Goal: Task Accomplishment & Management: Complete application form

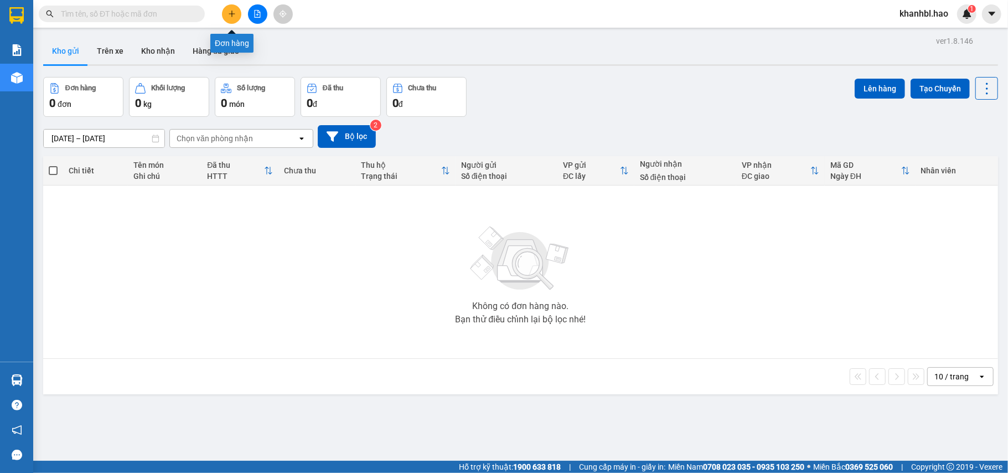
click at [233, 17] on icon "plus" at bounding box center [232, 14] width 8 height 8
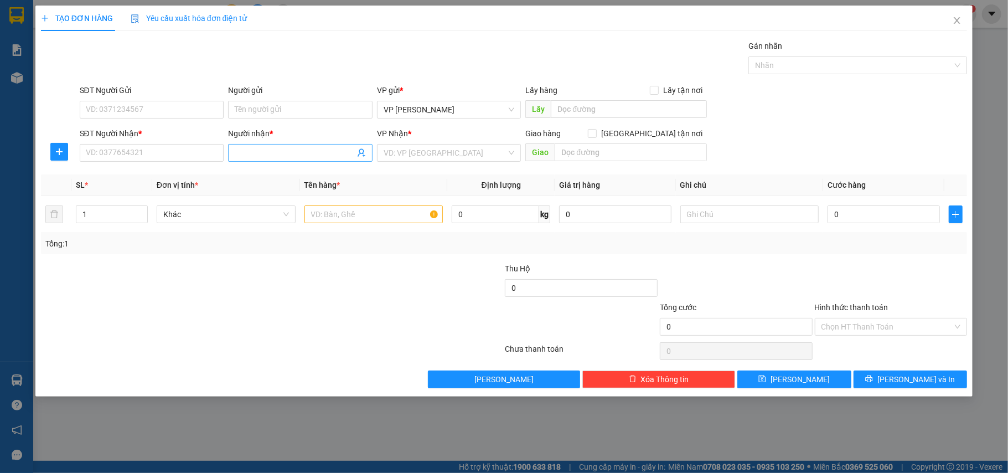
click at [264, 153] on input "Người nhận *" at bounding box center [295, 153] width 120 height 12
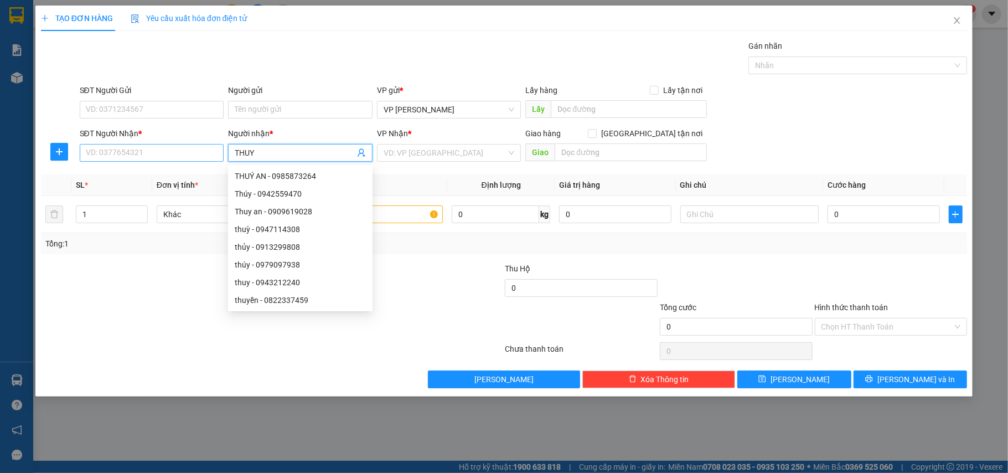
type input "THUY"
click at [167, 151] on input "SĐT Người Nhận *" at bounding box center [152, 153] width 145 height 18
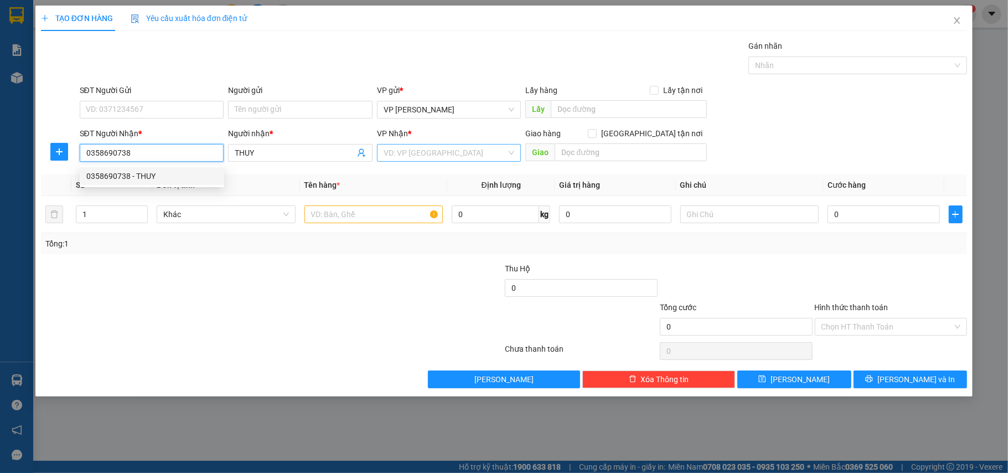
type input "0358690738"
click at [395, 154] on input "search" at bounding box center [445, 153] width 123 height 17
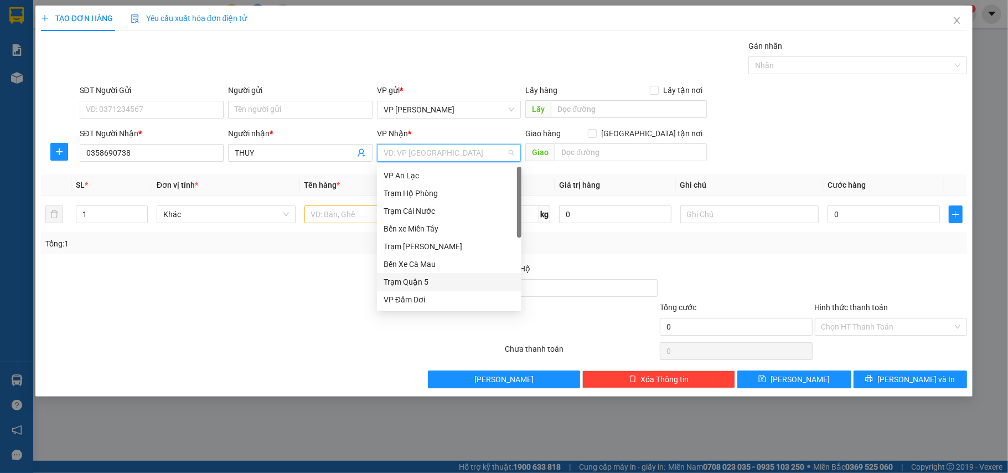
click at [415, 278] on div "Trạm Quận 5" at bounding box center [449, 282] width 131 height 12
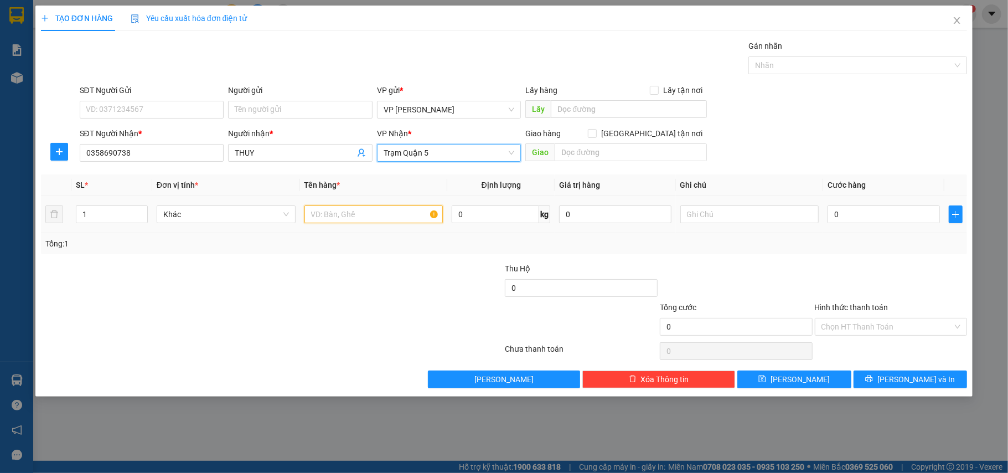
click at [364, 223] on input "text" at bounding box center [374, 214] width 139 height 18
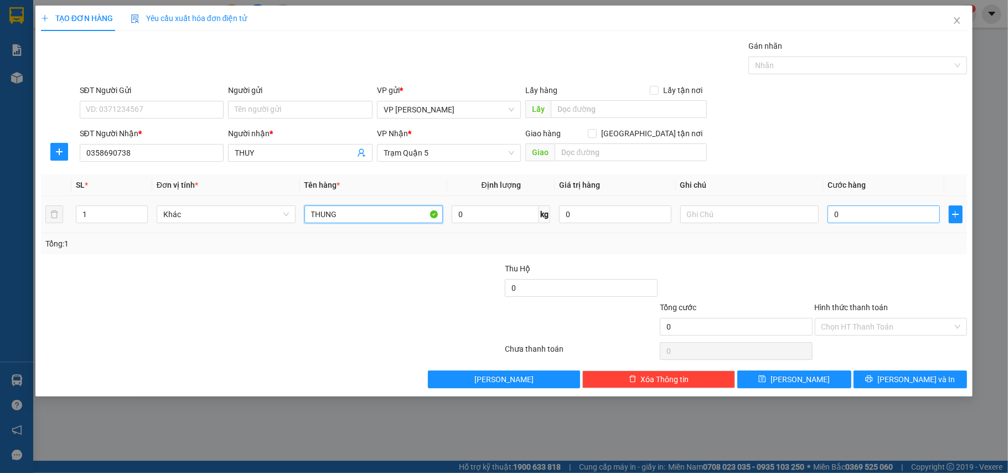
type input "THUNG"
click at [887, 220] on input "0" at bounding box center [884, 214] width 112 height 18
type input "005"
type input "5"
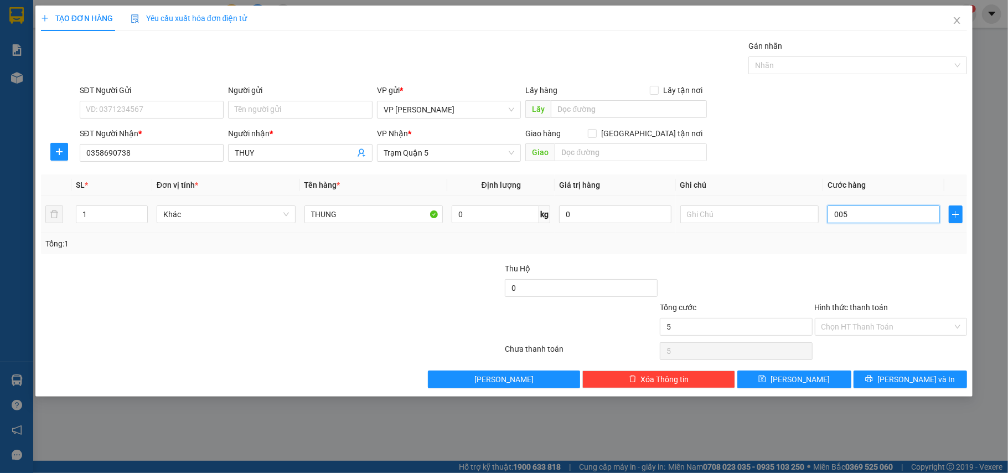
type input "0.050"
type input "50"
click at [734, 213] on input "text" at bounding box center [750, 214] width 139 height 18
type input "50.000"
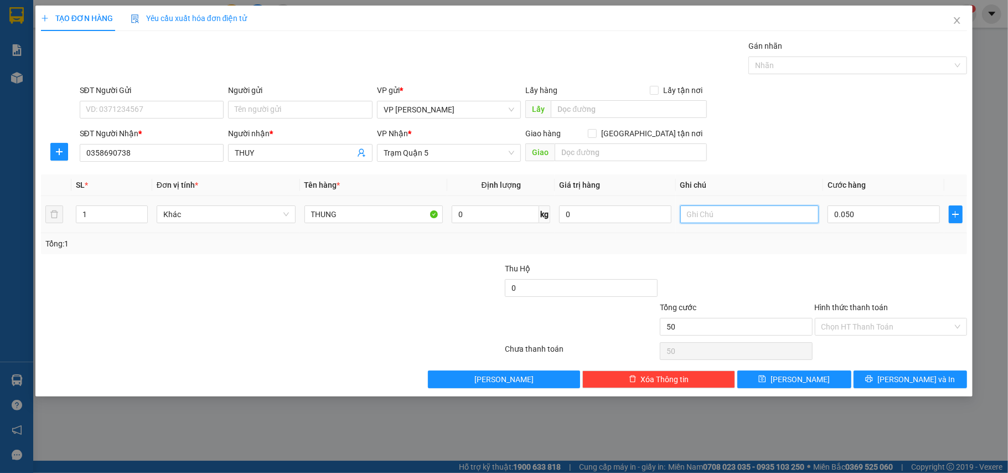
type input "50.000"
type input "HIỆP BÌNH CHANH THỦ ĐỨC"
click at [880, 327] on input "Hình thức thanh toán" at bounding box center [888, 326] width 132 height 17
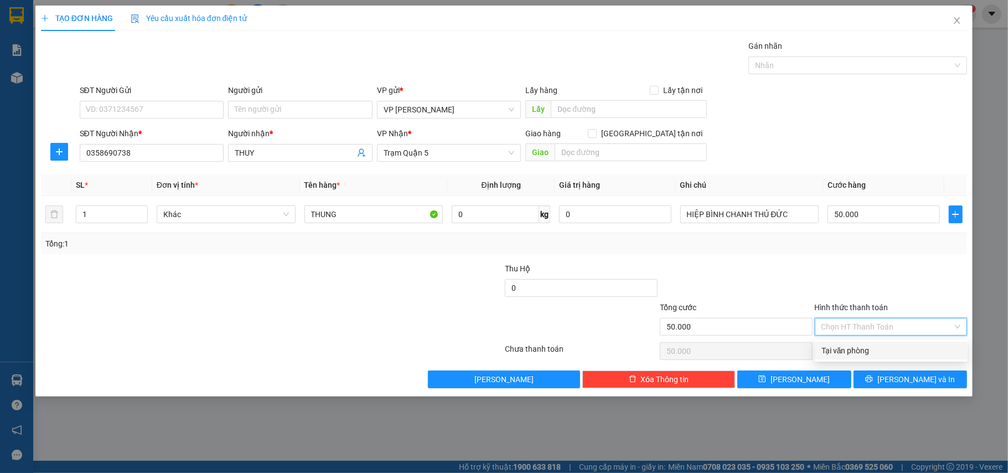
click at [866, 351] on div "Tại văn phòng" at bounding box center [892, 350] width 140 height 12
type input "0"
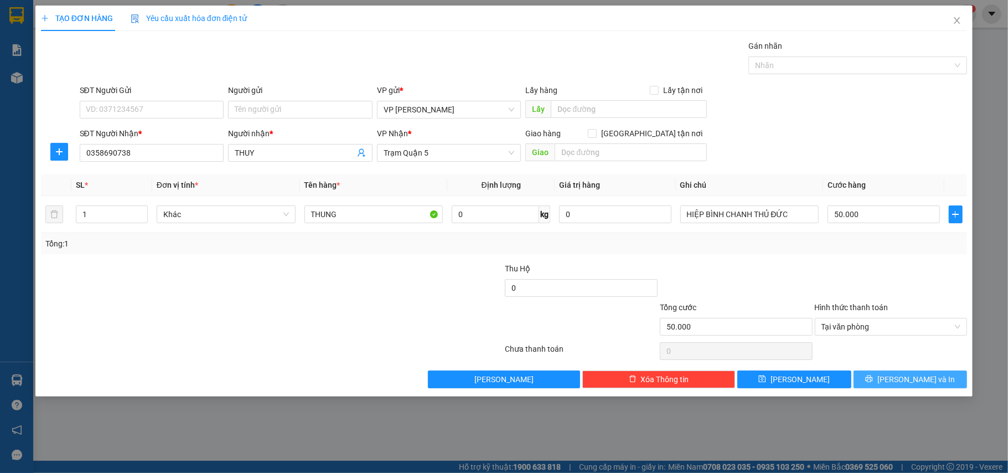
click at [903, 382] on span "[PERSON_NAME] và In" at bounding box center [917, 379] width 78 height 12
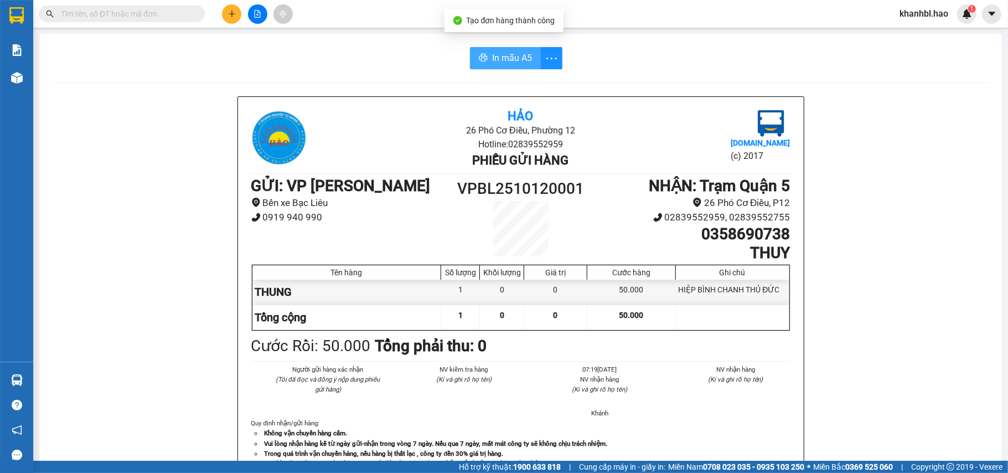
click at [510, 60] on span "In mẫu A5" at bounding box center [512, 58] width 40 height 14
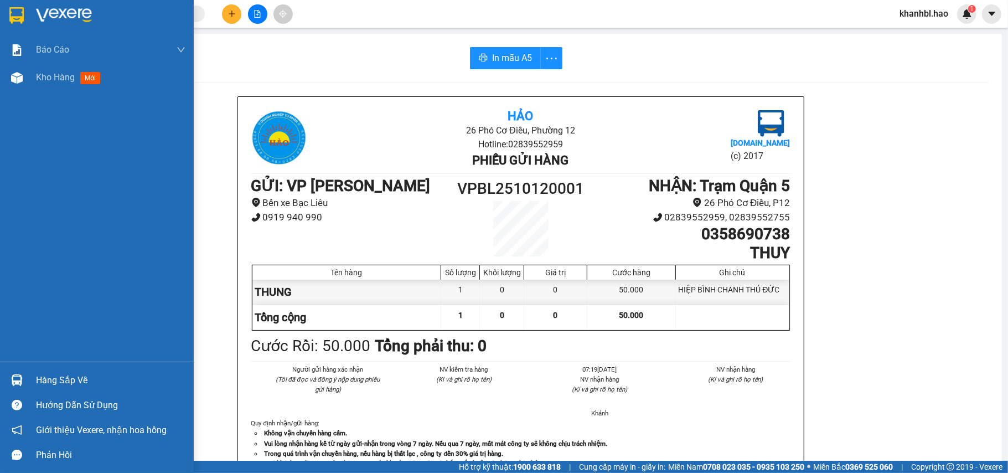
click at [18, 8] on img at bounding box center [16, 15] width 14 height 17
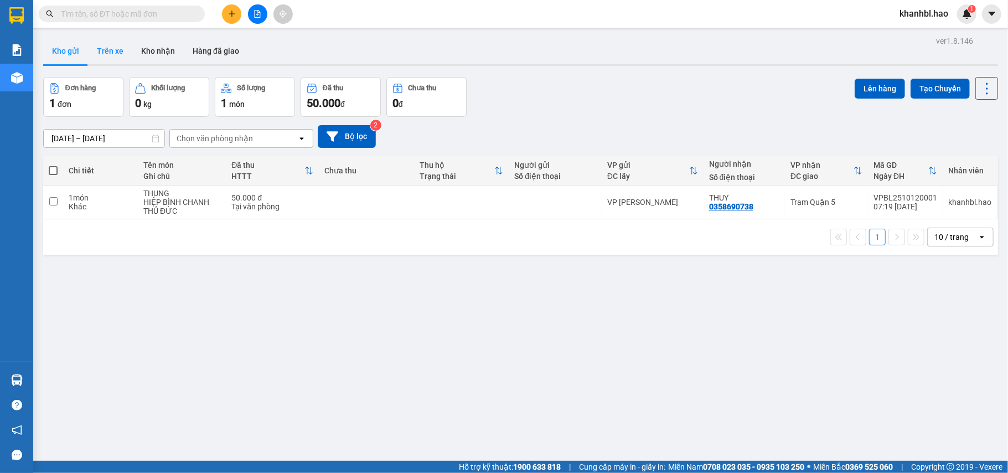
click at [102, 48] on button "Trên xe" at bounding box center [110, 51] width 44 height 27
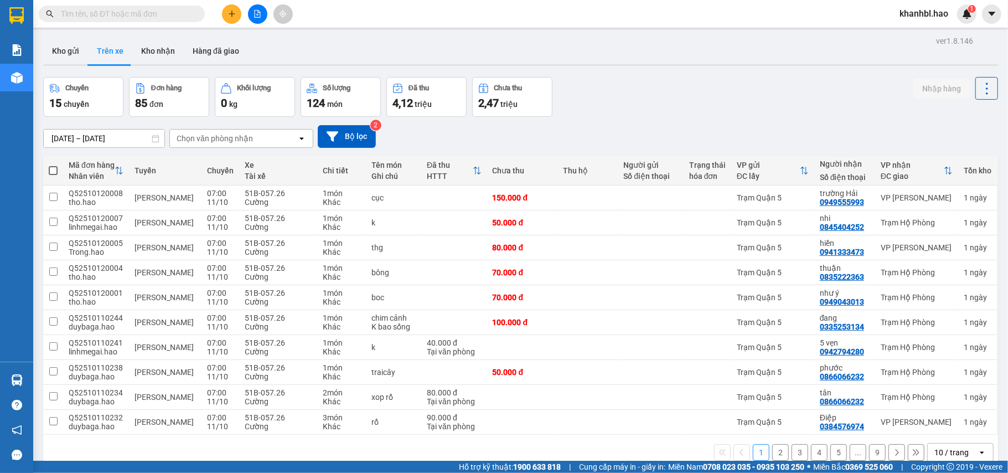
click at [302, 136] on icon "open" at bounding box center [301, 138] width 9 height 9
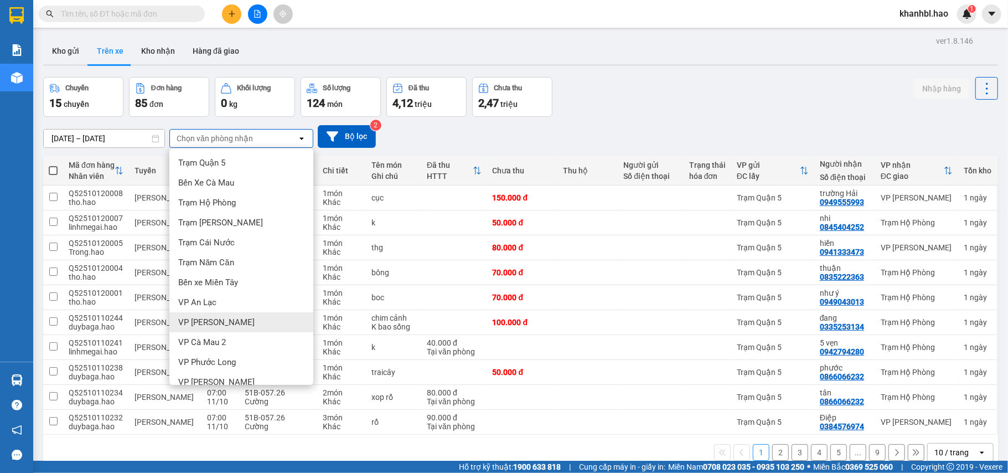
click at [215, 323] on span "VP [PERSON_NAME]" at bounding box center [216, 322] width 76 height 11
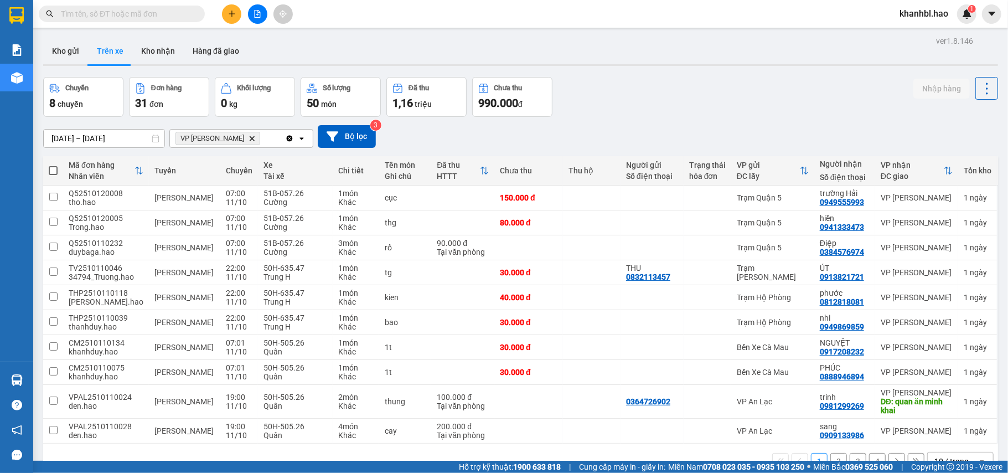
drag, startPoint x: 50, startPoint y: 167, endPoint x: 105, endPoint y: 178, distance: 56.6
click at [50, 167] on span at bounding box center [53, 170] width 9 height 9
click at [53, 165] on input "checkbox" at bounding box center [53, 165] width 0 height 0
checkbox input "true"
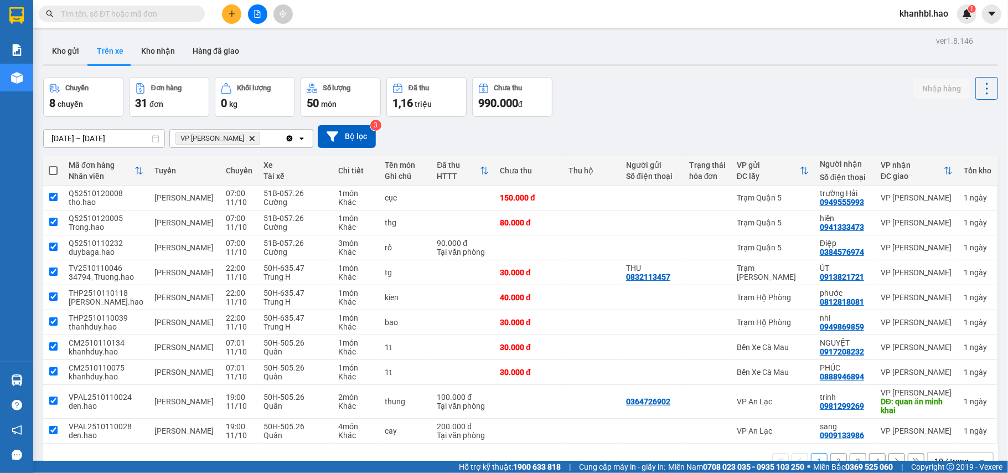
checkbox input "true"
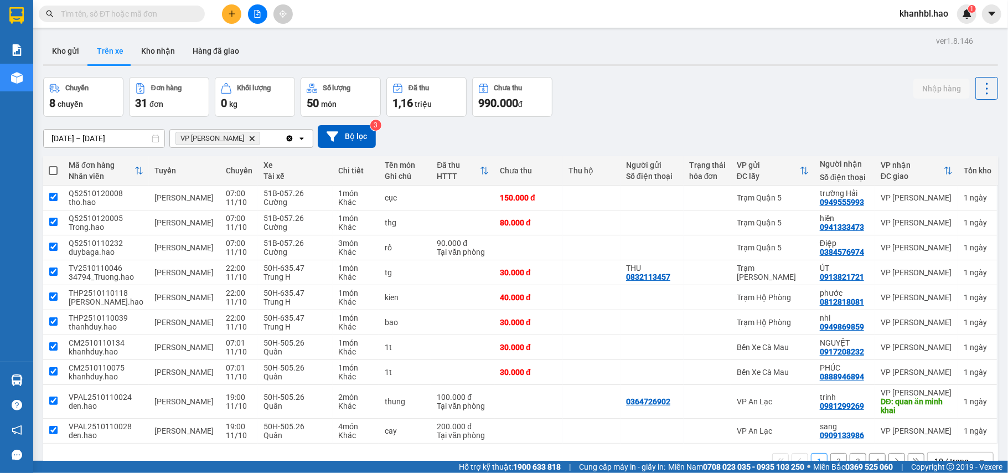
checkbox input "true"
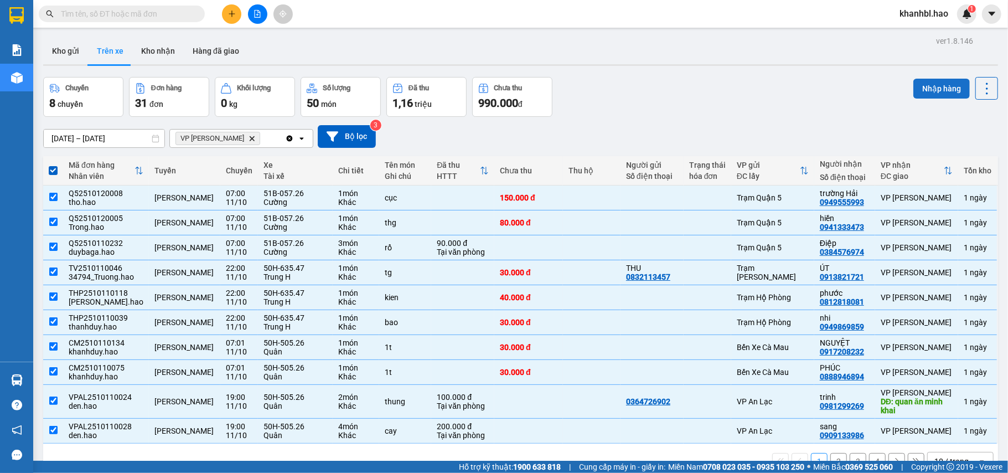
click at [924, 83] on button "Nhập hàng" at bounding box center [942, 89] width 56 height 20
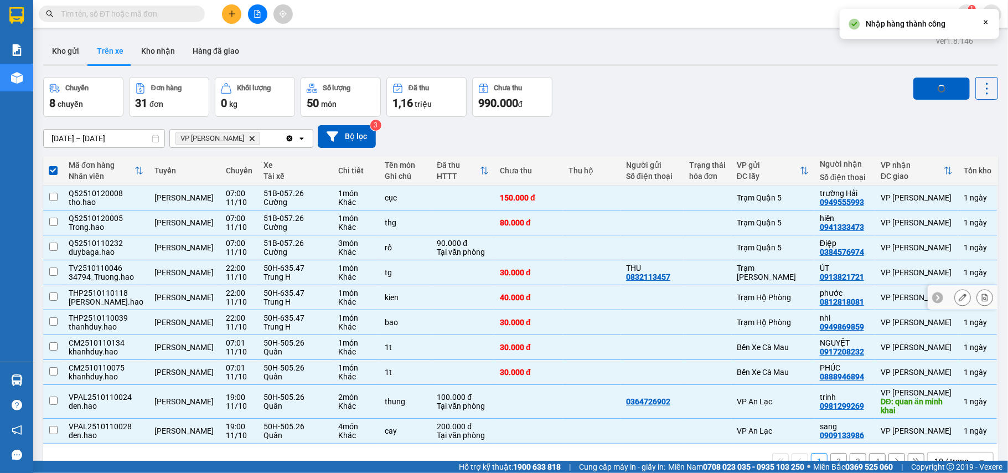
checkbox input "false"
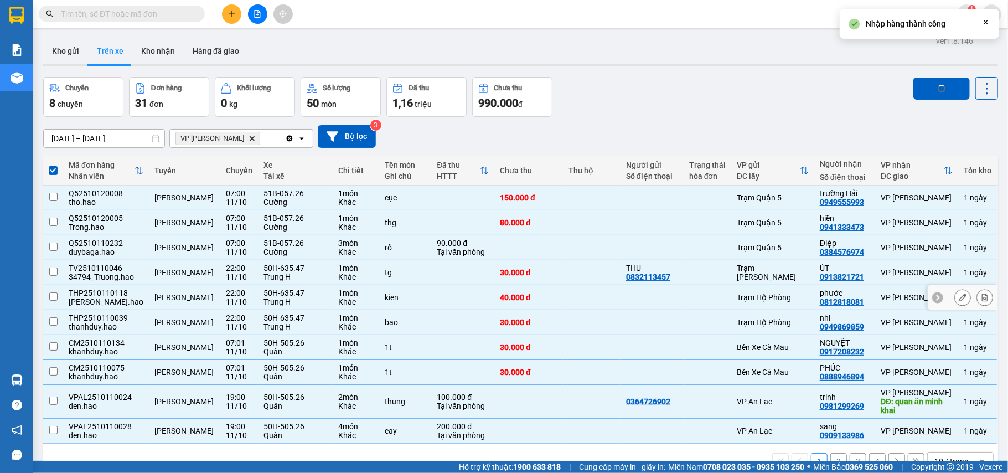
checkbox input "false"
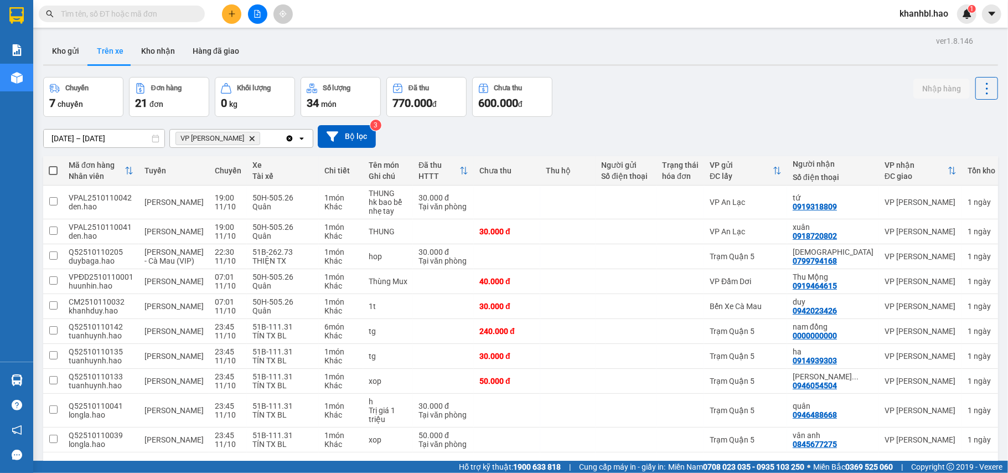
click at [49, 171] on span at bounding box center [53, 170] width 9 height 9
click at [53, 165] on input "checkbox" at bounding box center [53, 165] width 0 height 0
checkbox input "true"
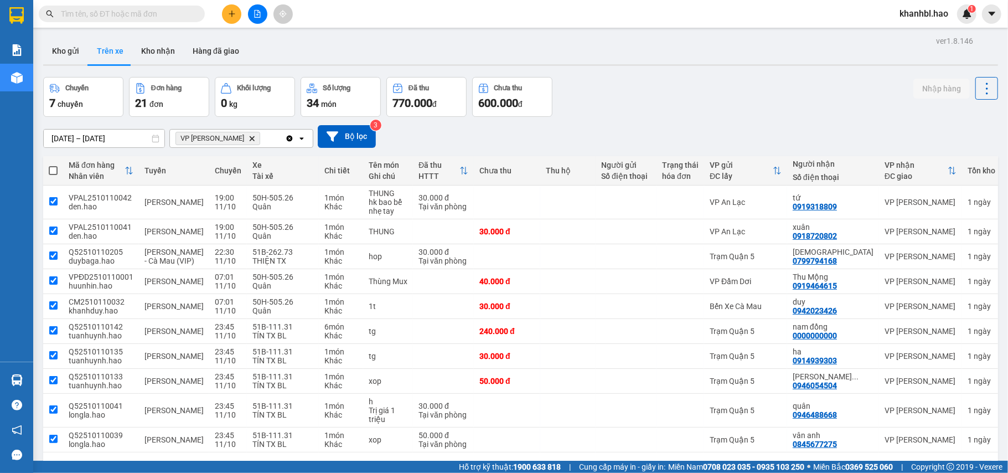
checkbox input "true"
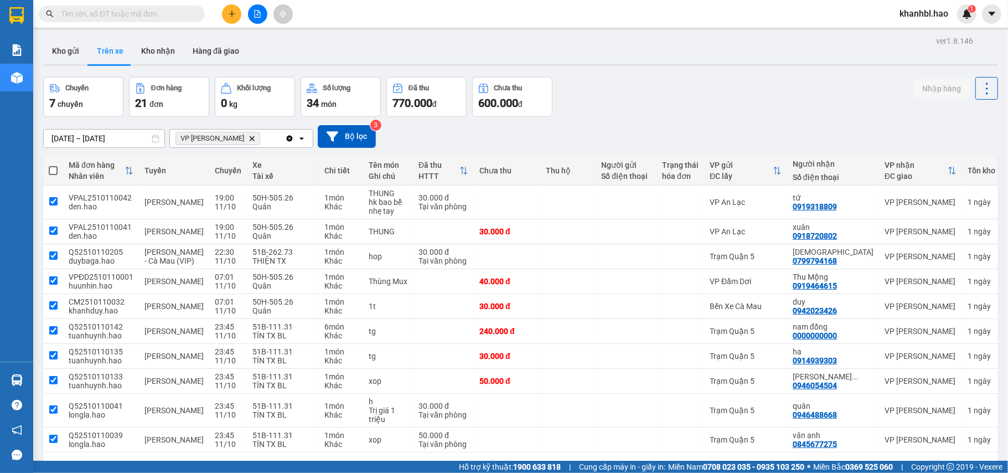
checkbox input "true"
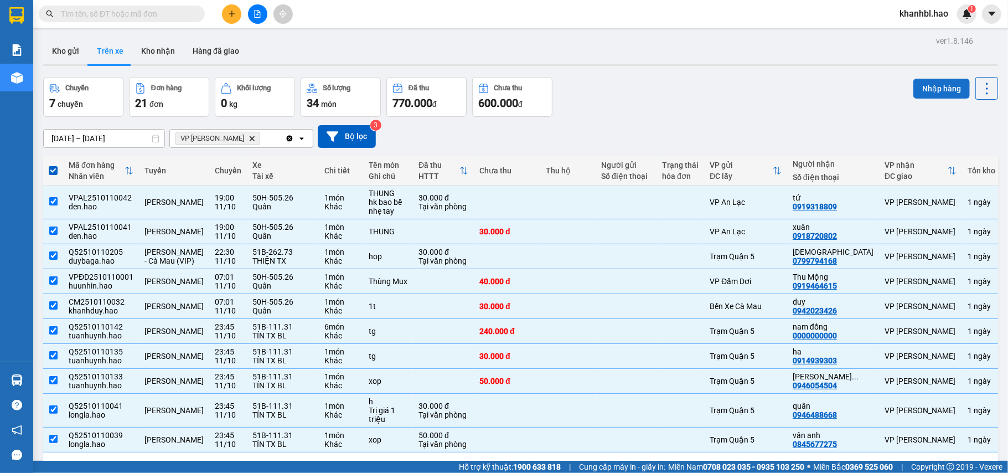
click at [931, 89] on button "Nhập hàng" at bounding box center [942, 89] width 56 height 20
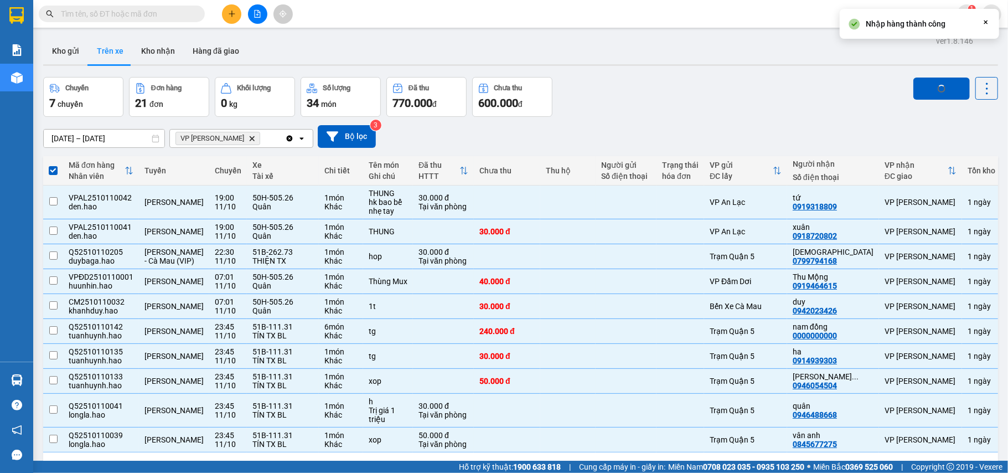
checkbox input "false"
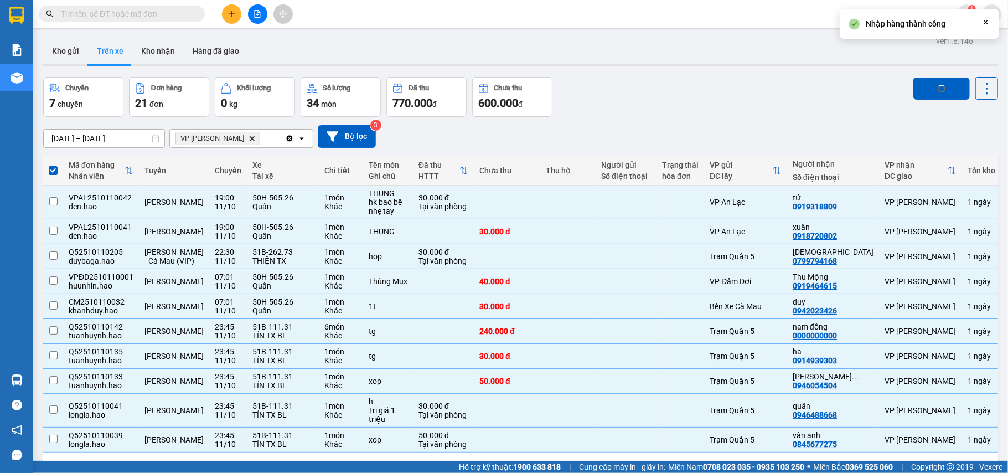
checkbox input "false"
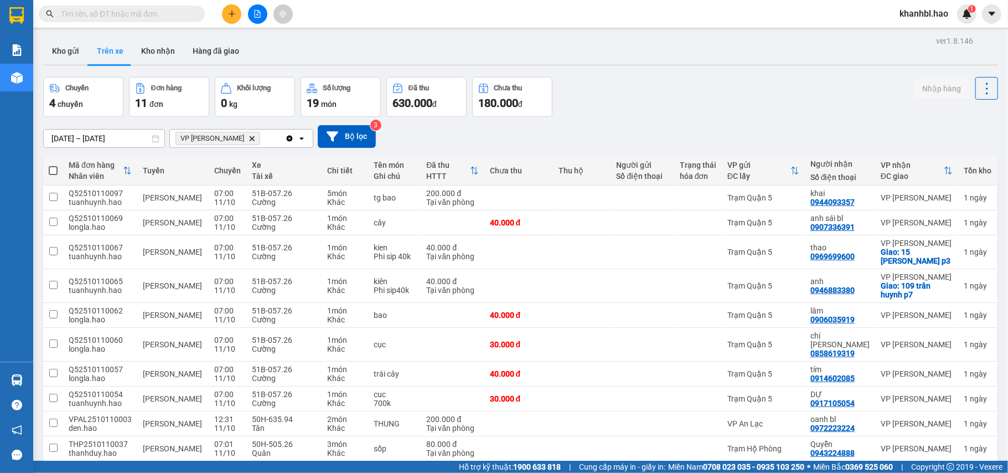
click at [53, 169] on span at bounding box center [53, 170] width 9 height 9
click at [53, 165] on input "checkbox" at bounding box center [53, 165] width 0 height 0
checkbox input "true"
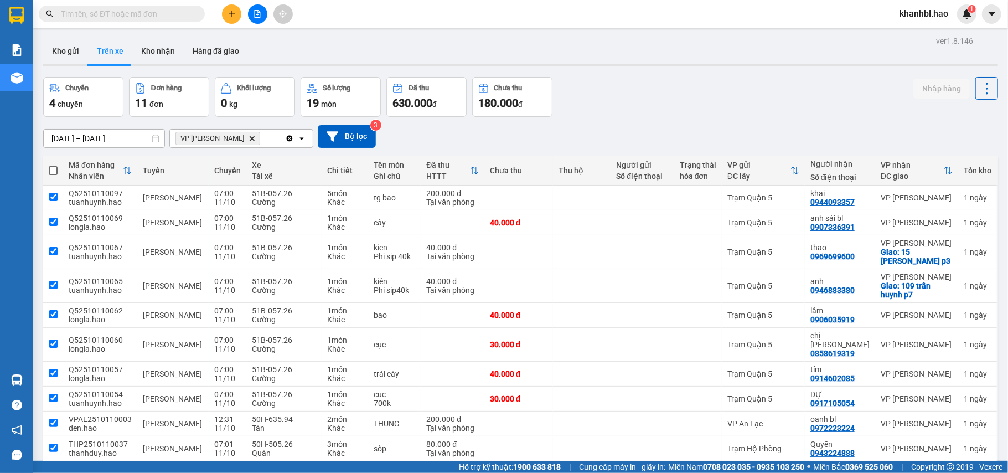
checkbox input "true"
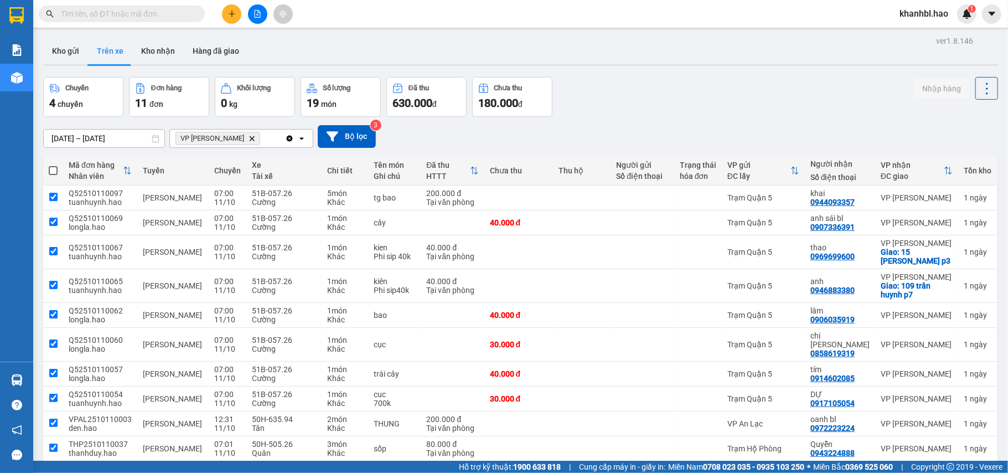
checkbox input "true"
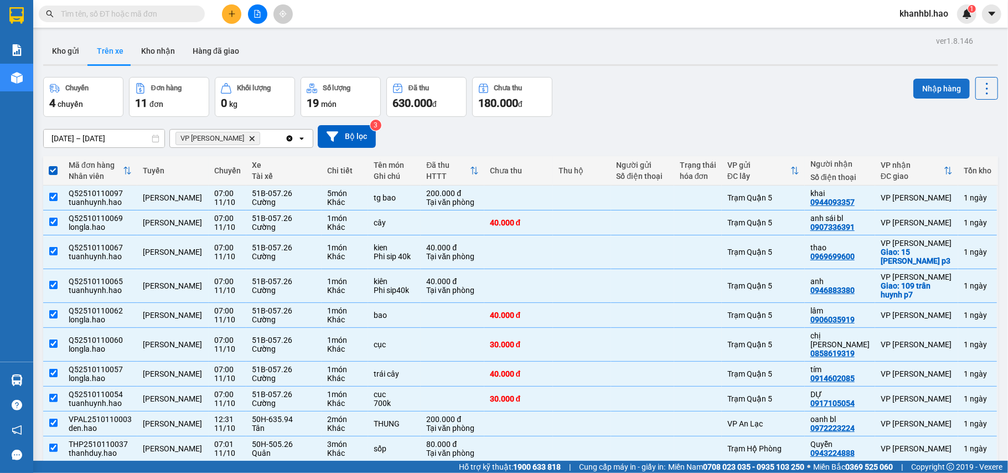
click at [928, 87] on button "Nhập hàng" at bounding box center [942, 89] width 56 height 20
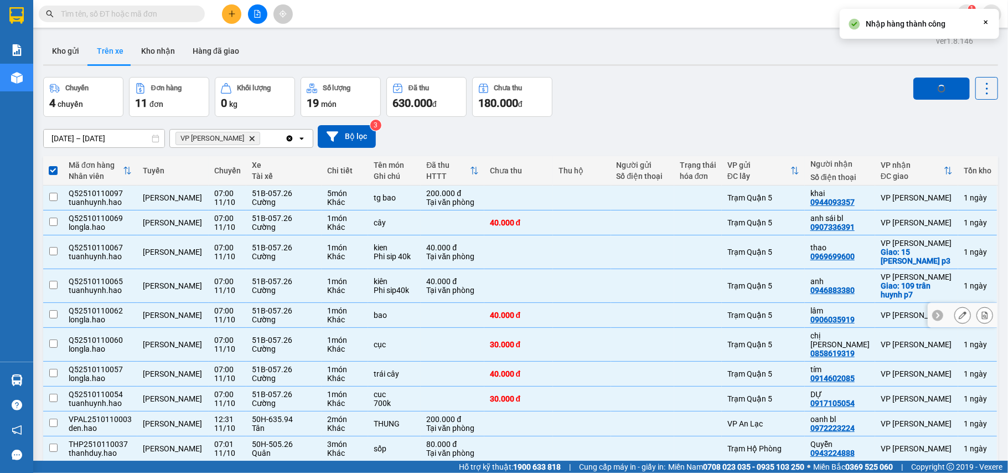
checkbox input "false"
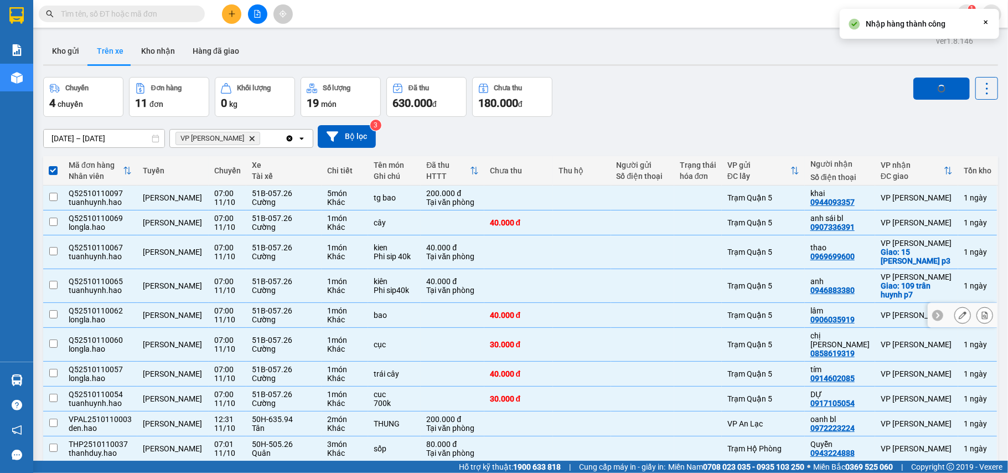
checkbox input "false"
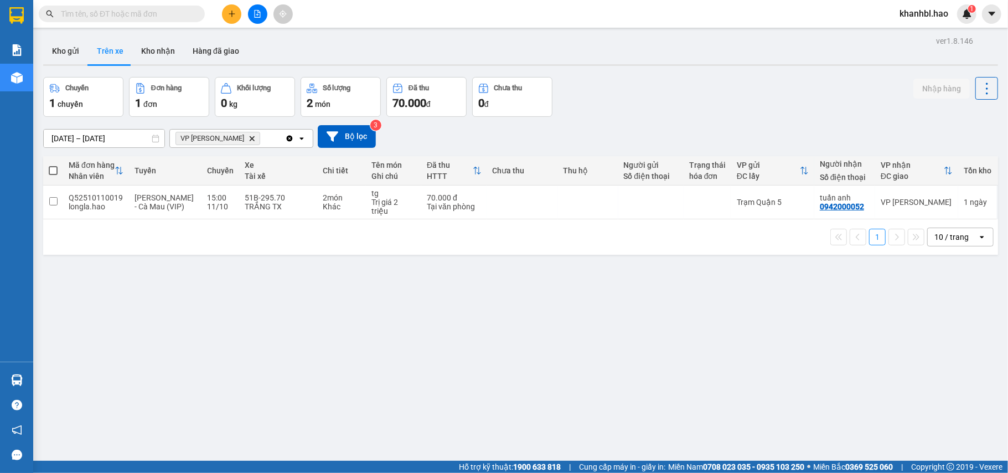
click at [55, 171] on span at bounding box center [53, 170] width 9 height 9
click at [53, 165] on input "checkbox" at bounding box center [53, 165] width 0 height 0
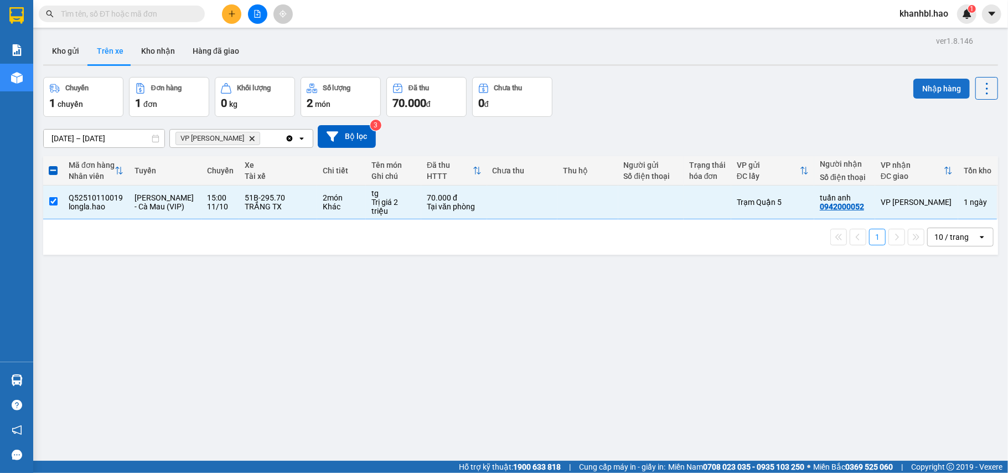
click at [929, 98] on button "Nhập hàng" at bounding box center [942, 89] width 56 height 20
click at [937, 89] on span "loading Nhập hàng" at bounding box center [941, 88] width 8 height 8
checkbox input "false"
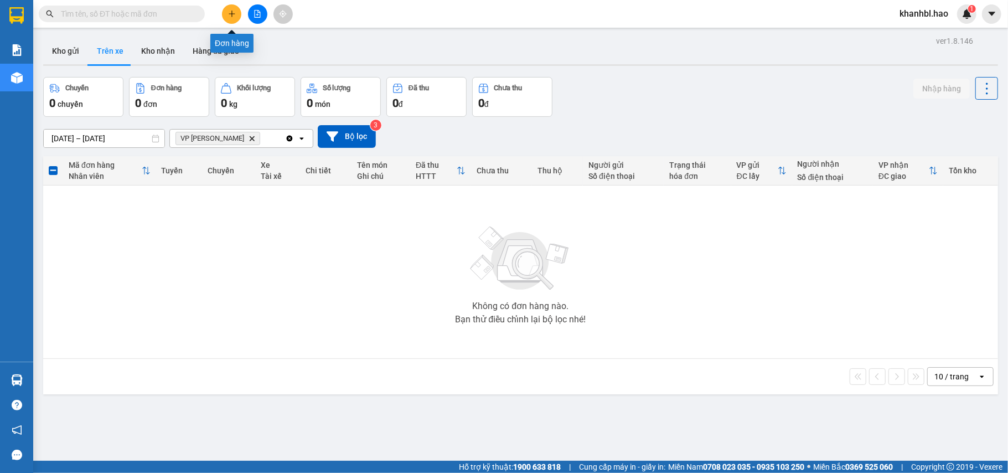
click at [233, 14] on icon "plus" at bounding box center [232, 13] width 6 height 1
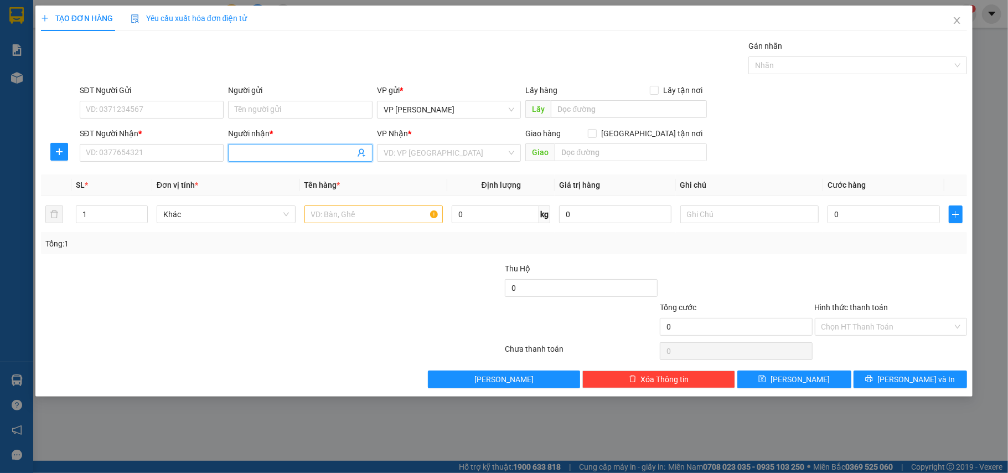
click at [260, 154] on input "Người nhận *" at bounding box center [295, 153] width 120 height 12
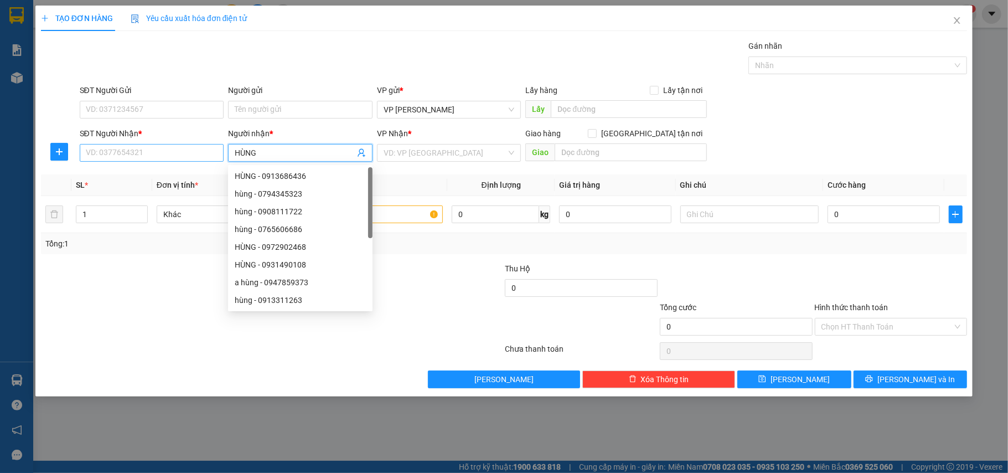
type input "HÙNG"
click at [219, 153] on input "SĐT Người Nhận *" at bounding box center [152, 153] width 145 height 18
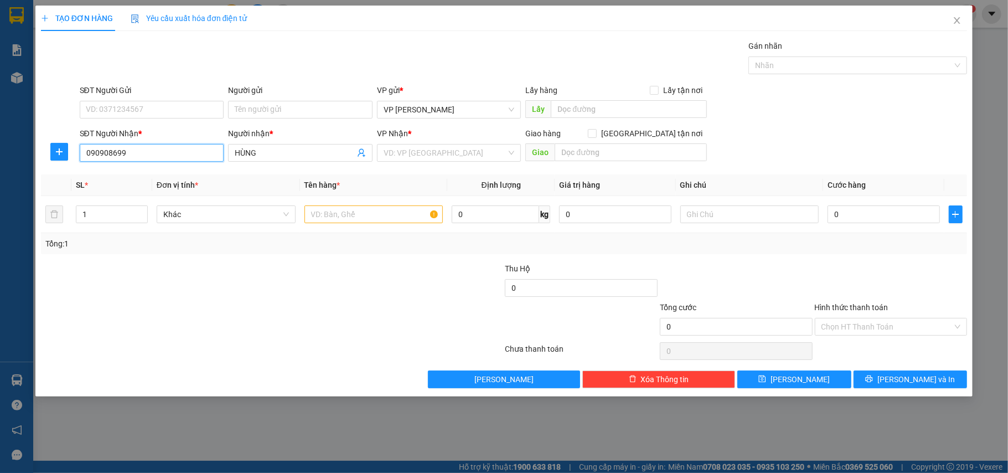
type input "0909086990"
click at [111, 176] on div "0909086990 - [PERSON_NAME]" at bounding box center [151, 176] width 131 height 12
type input "[PERSON_NAME]"
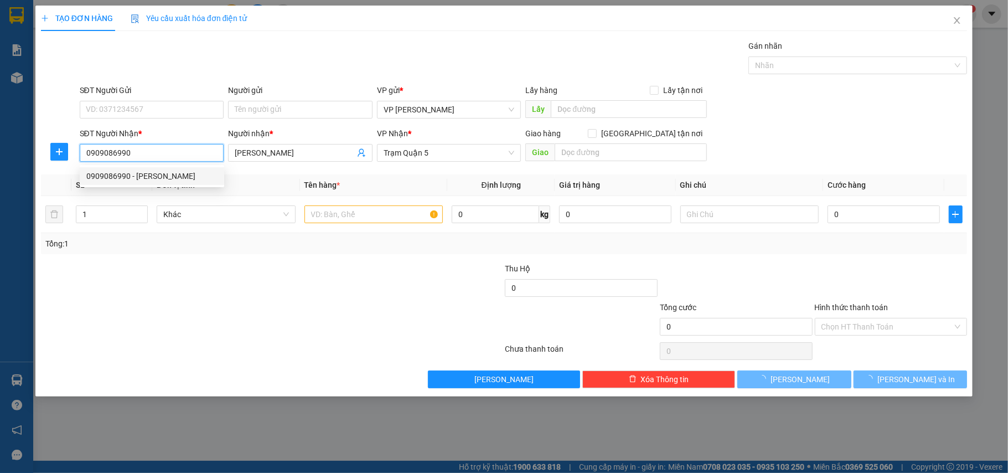
type input "20.000"
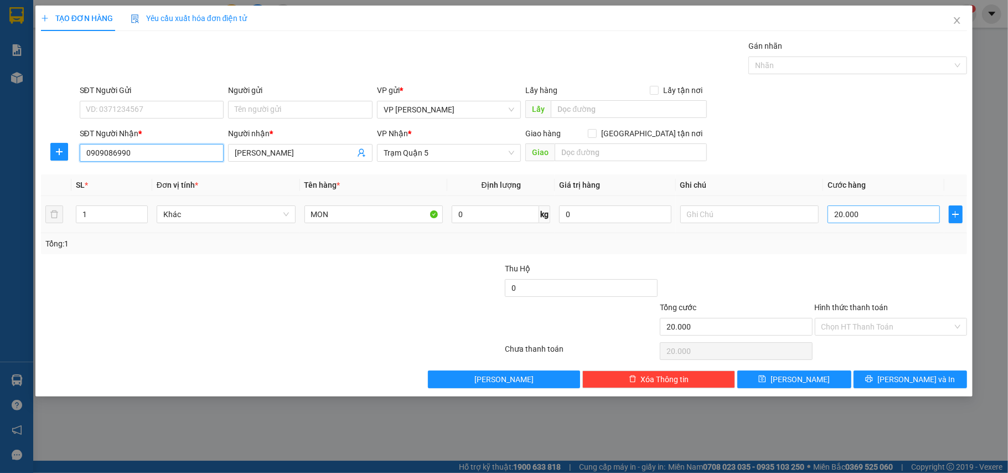
type input "0909086990"
click at [887, 209] on input "20.000" at bounding box center [884, 214] width 112 height 18
type input "0"
type input "003"
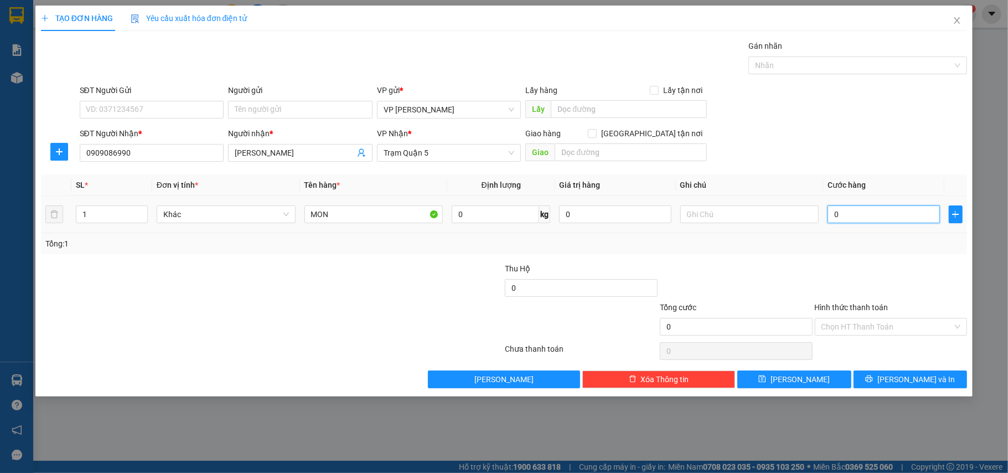
type input "3"
type input "0.030"
type input "30"
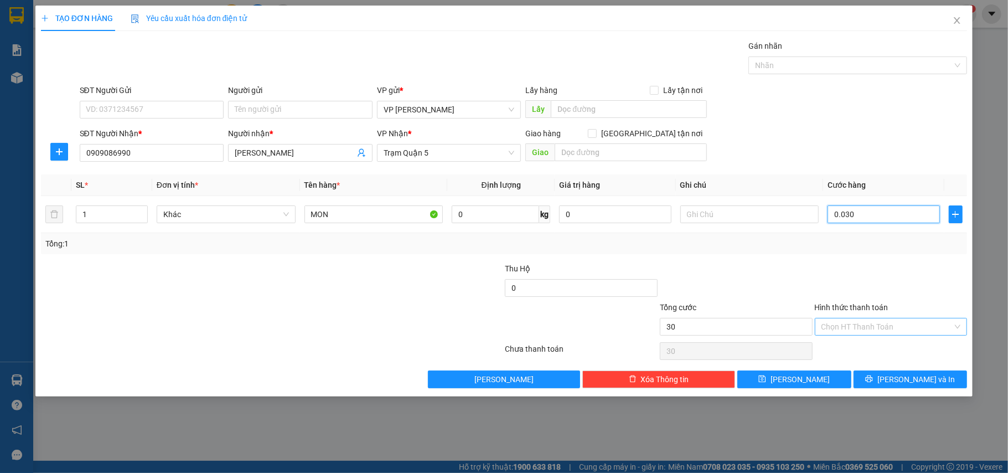
type input "0.030"
click at [887, 323] on input "Hình thức thanh toán" at bounding box center [888, 326] width 132 height 17
type input "30.000"
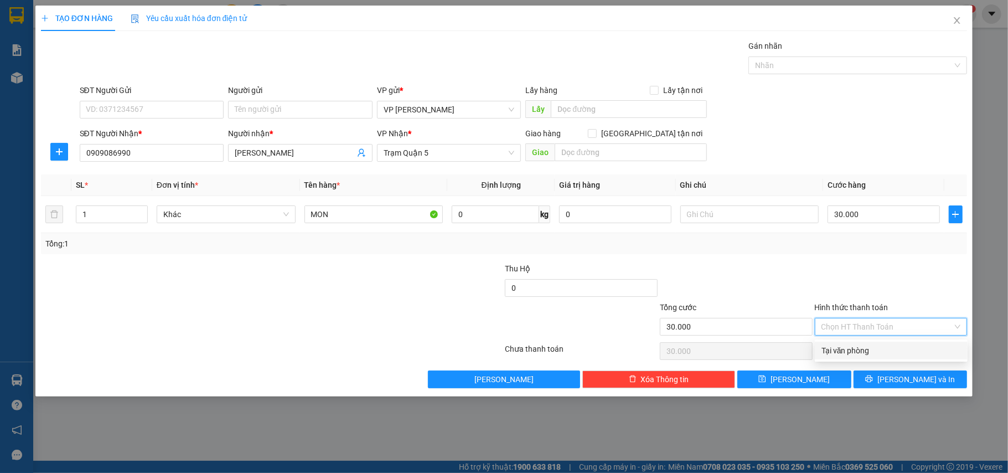
drag, startPoint x: 858, startPoint y: 352, endPoint x: 882, endPoint y: 351, distance: 24.4
click at [858, 351] on div "Tại văn phòng" at bounding box center [892, 350] width 140 height 12
type input "0"
click at [913, 380] on span "[PERSON_NAME] và In" at bounding box center [917, 379] width 78 height 12
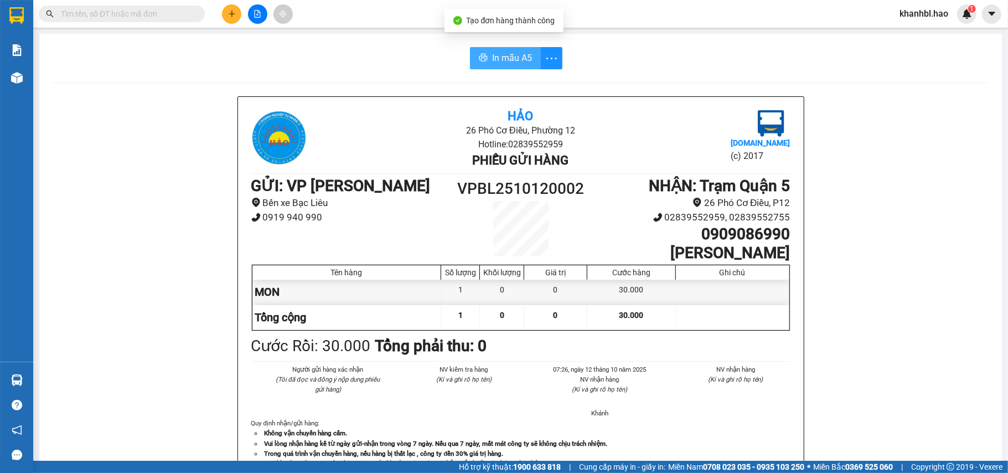
click at [513, 59] on span "In mẫu A5" at bounding box center [512, 58] width 40 height 14
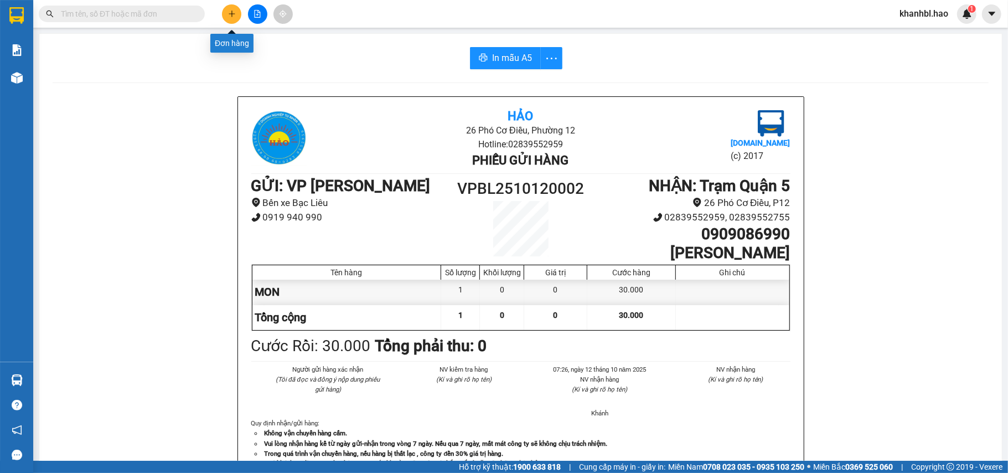
click at [229, 13] on icon "plus" at bounding box center [232, 14] width 8 height 8
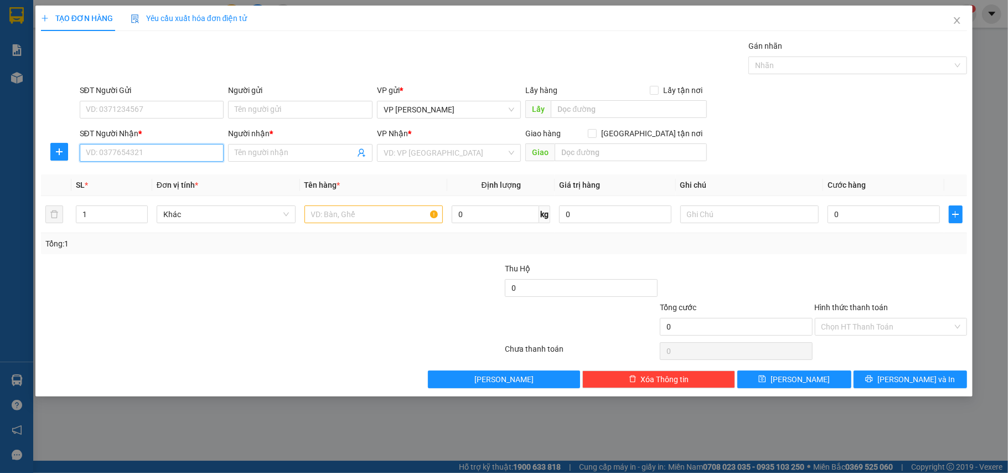
click at [205, 153] on input "SĐT Người Nhận *" at bounding box center [152, 153] width 145 height 18
type input "0916434665"
click at [122, 176] on div "0916434665 - VIỆT" at bounding box center [151, 176] width 131 height 12
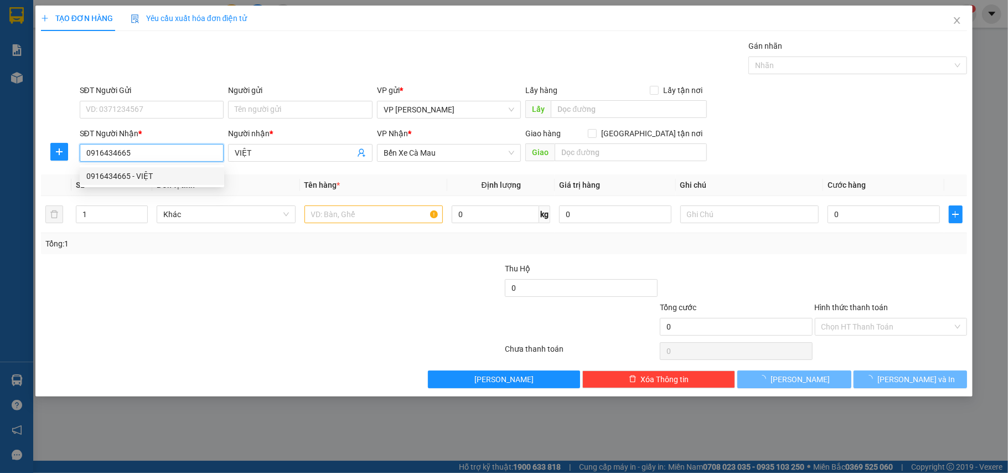
type input "VIỆT"
type input "30.000"
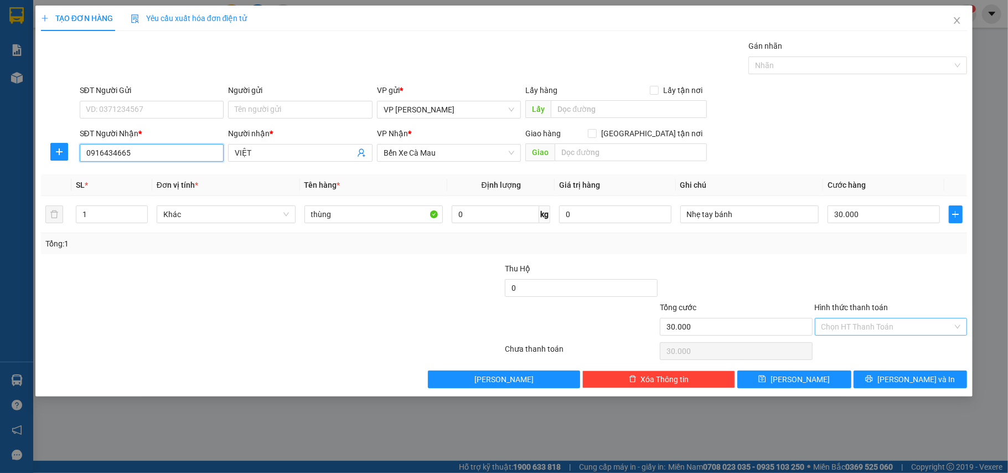
type input "0916434665"
click at [891, 326] on input "Hình thức thanh toán" at bounding box center [888, 326] width 132 height 17
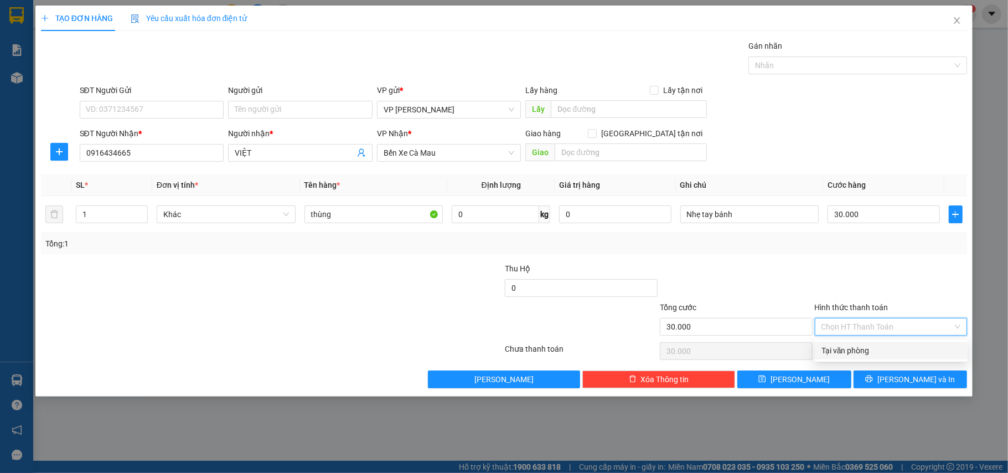
drag, startPoint x: 869, startPoint y: 348, endPoint x: 898, endPoint y: 373, distance: 38.4
click at [870, 348] on div "Tại văn phòng" at bounding box center [892, 350] width 140 height 12
type input "0"
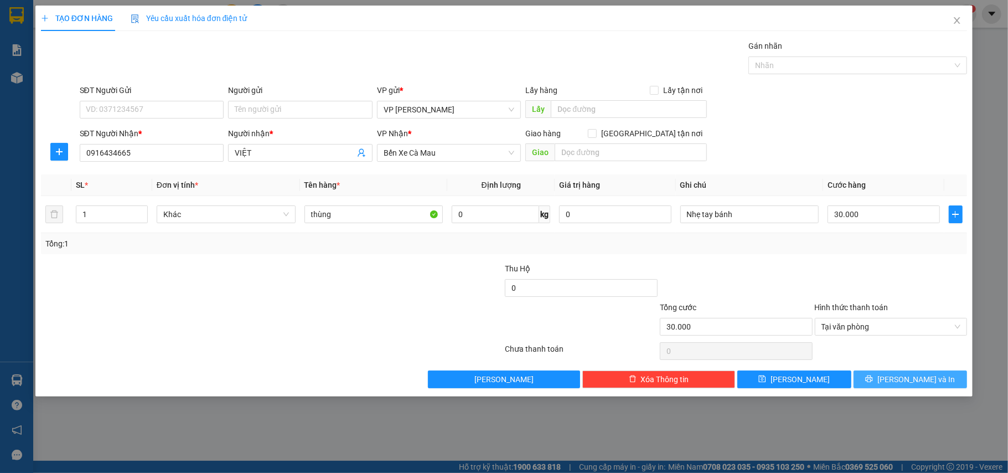
click at [902, 381] on span "[PERSON_NAME] và In" at bounding box center [917, 379] width 78 height 12
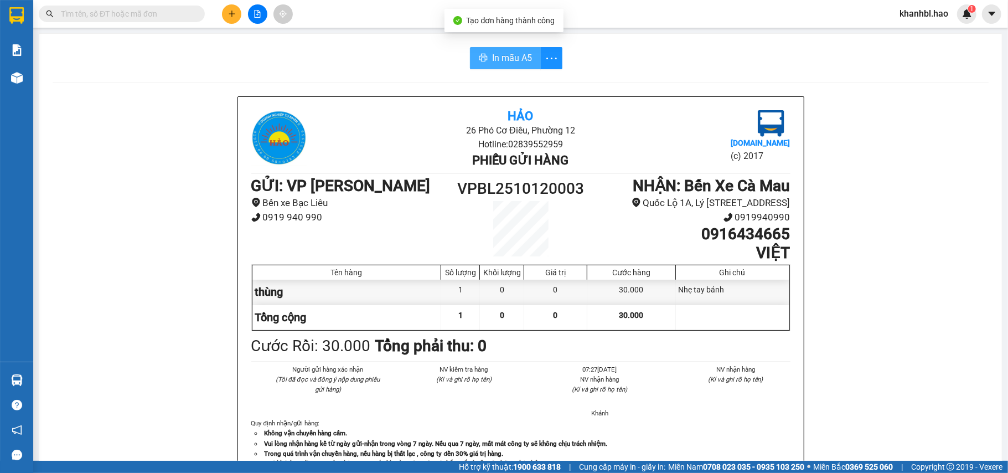
drag, startPoint x: 494, startPoint y: 61, endPoint x: 527, endPoint y: 80, distance: 38.2
click at [494, 60] on span "In mẫu A5" at bounding box center [512, 58] width 40 height 14
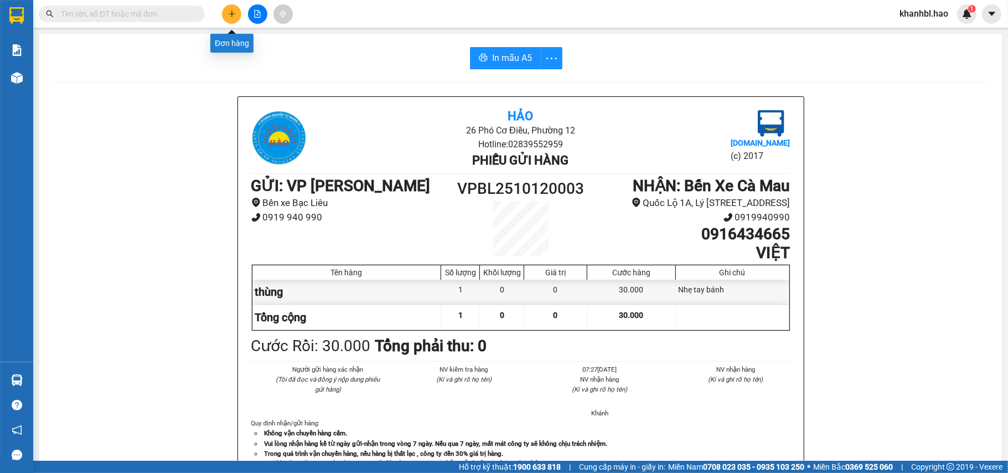
click at [236, 16] on button at bounding box center [231, 13] width 19 height 19
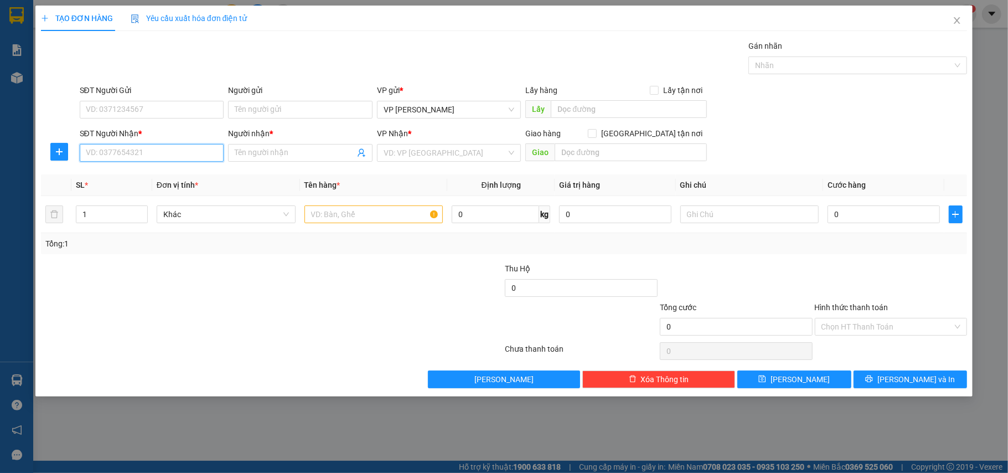
click at [199, 152] on input "SĐT Người Nhận *" at bounding box center [152, 153] width 145 height 18
type input "0346907730"
drag, startPoint x: 114, startPoint y: 175, endPoint x: 683, endPoint y: 365, distance: 599.7
click at [116, 175] on div "0346907730 - diễm" at bounding box center [151, 176] width 131 height 12
type input "diễm"
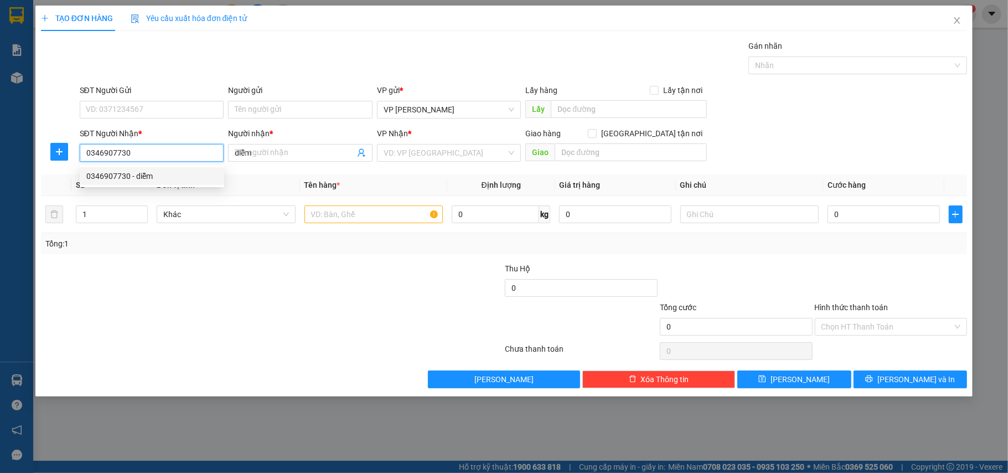
type input "30.000"
type input "0346907730"
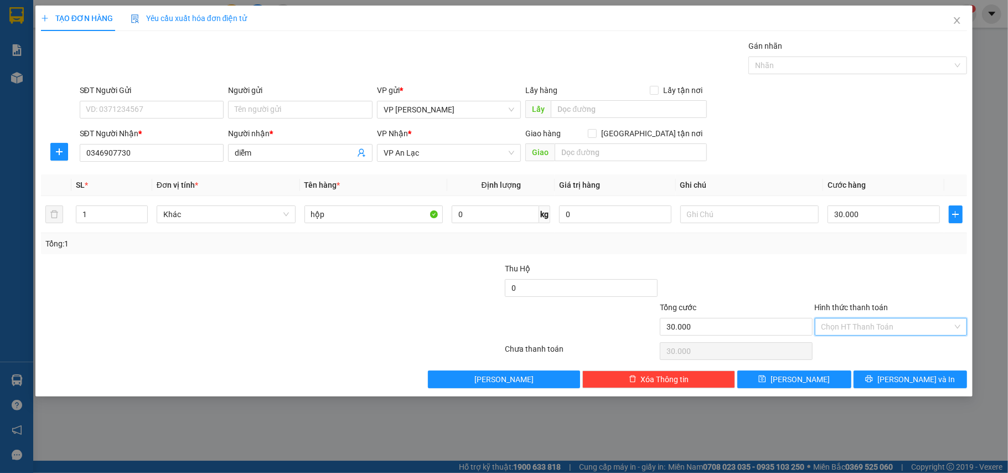
click at [904, 326] on input "Hình thức thanh toán" at bounding box center [888, 326] width 132 height 17
click at [863, 355] on div "Tại văn phòng" at bounding box center [892, 350] width 140 height 12
type input "0"
click at [890, 375] on button "[PERSON_NAME] và In" at bounding box center [911, 379] width 114 height 18
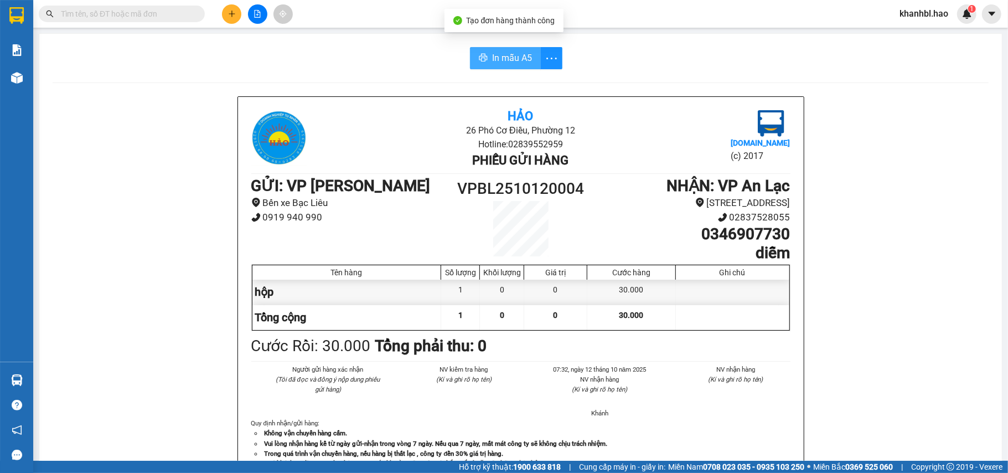
click at [511, 58] on span "In mẫu A5" at bounding box center [512, 58] width 40 height 14
click at [233, 13] on icon "plus" at bounding box center [232, 14] width 8 height 8
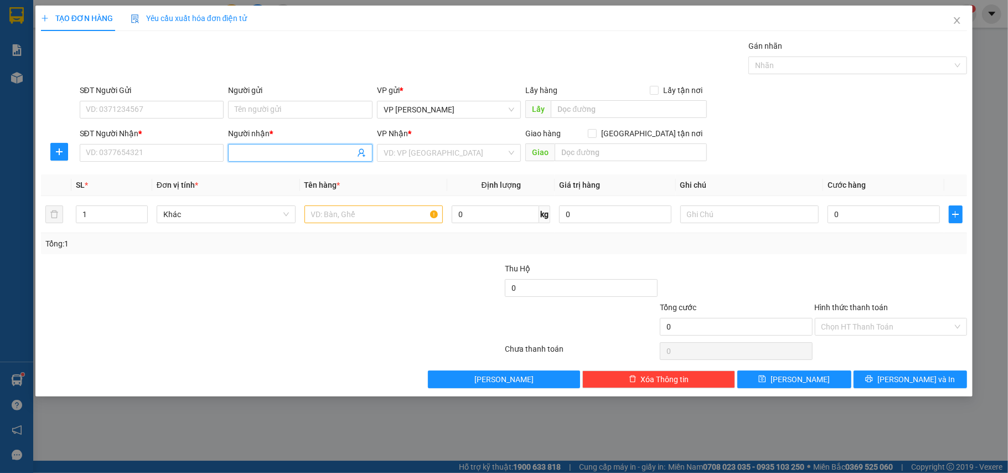
click at [282, 154] on input "Người nhận *" at bounding box center [295, 153] width 120 height 12
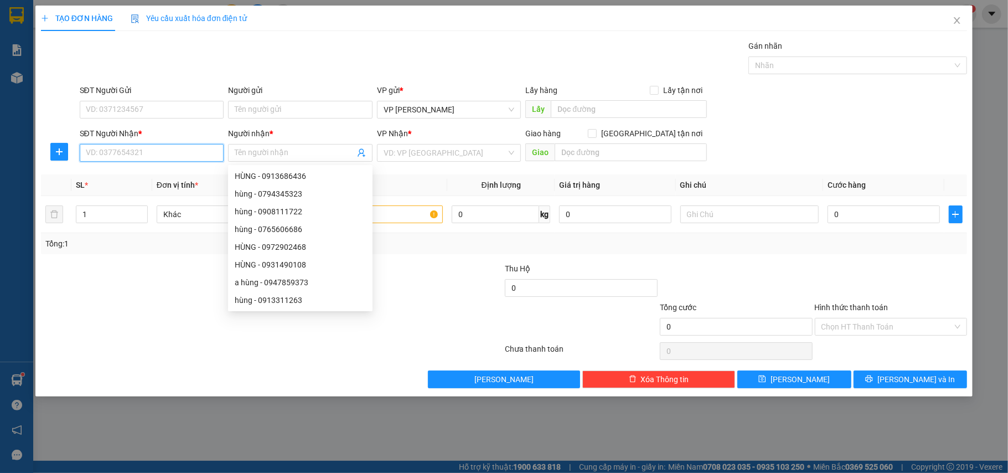
click at [194, 151] on input "SĐT Người Nhận *" at bounding box center [152, 153] width 145 height 18
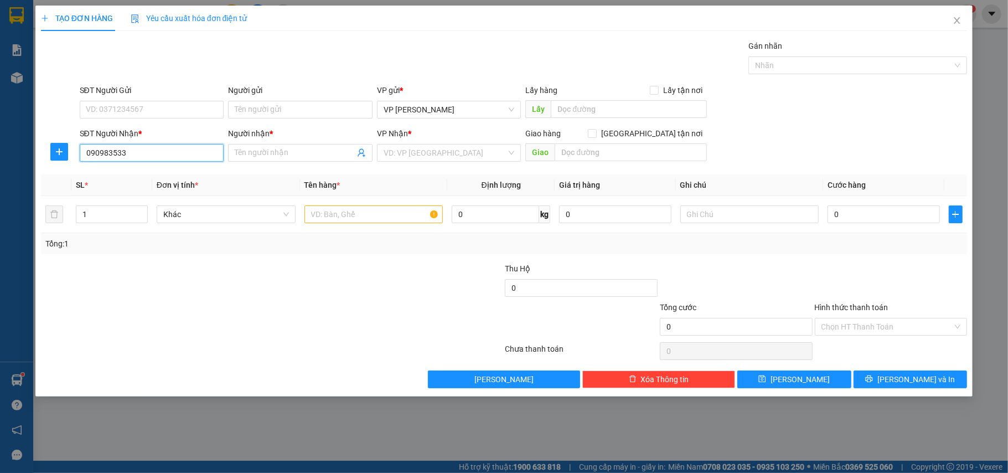
type input "0909835334"
click at [157, 175] on div "0909835334 - ANH THƯ" at bounding box center [151, 176] width 131 height 12
type input "ANH THƯ"
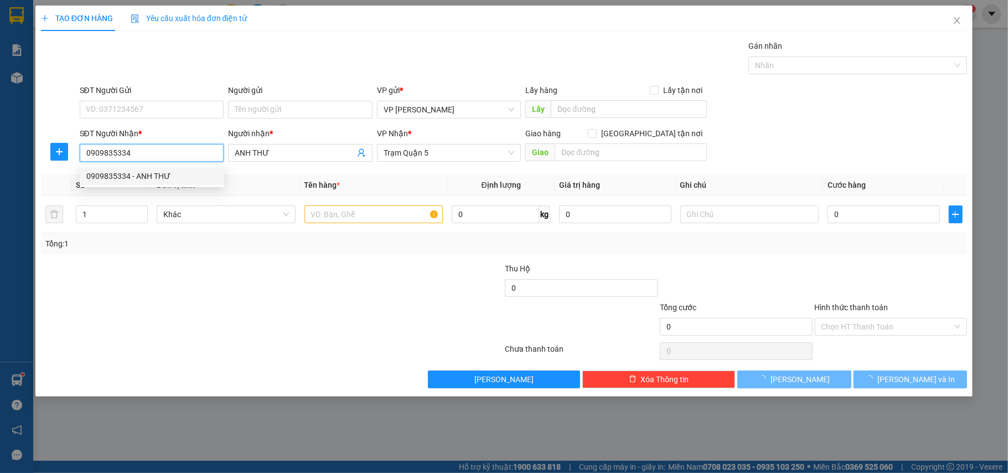
type input "30.000"
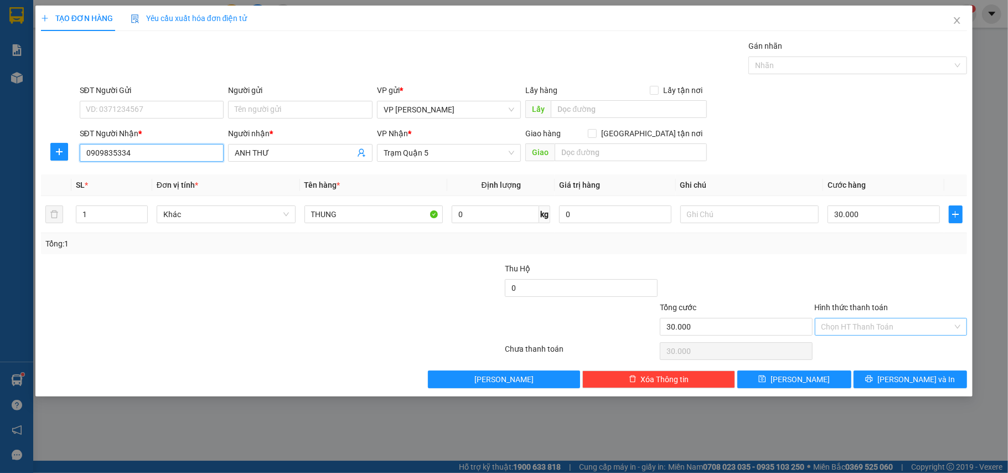
type input "0909835334"
click at [876, 328] on input "Hình thức thanh toán" at bounding box center [888, 326] width 132 height 17
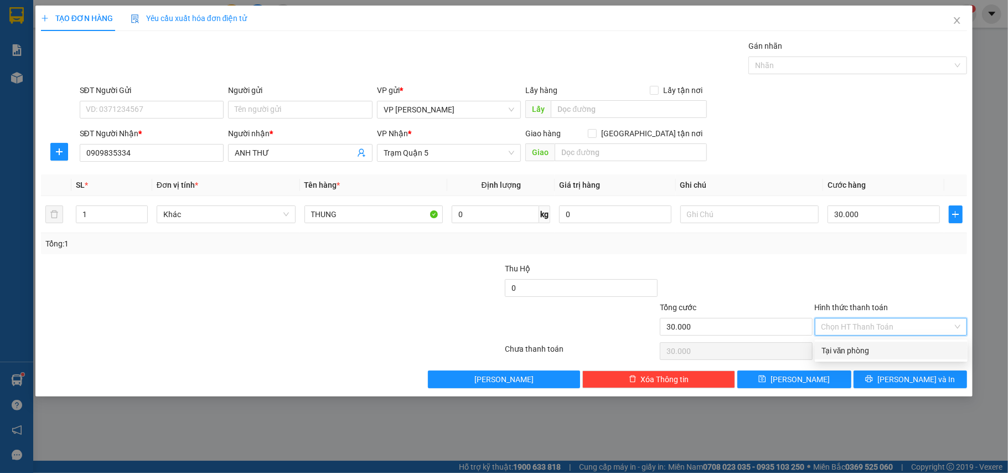
drag, startPoint x: 867, startPoint y: 348, endPoint x: 884, endPoint y: 362, distance: 22.1
click at [868, 350] on div "Tại văn phòng" at bounding box center [892, 350] width 140 height 12
type input "0"
drag, startPoint x: 895, startPoint y: 379, endPoint x: 900, endPoint y: 382, distance: 6.0
click at [873, 380] on icon "printer" at bounding box center [869, 378] width 7 height 7
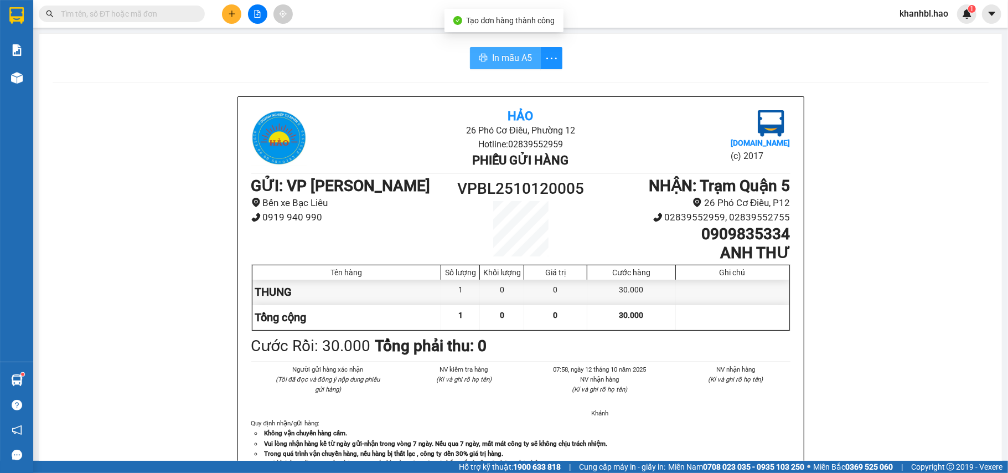
click at [511, 53] on span "In mẫu A5" at bounding box center [512, 58] width 40 height 14
